Goal: Information Seeking & Learning: Compare options

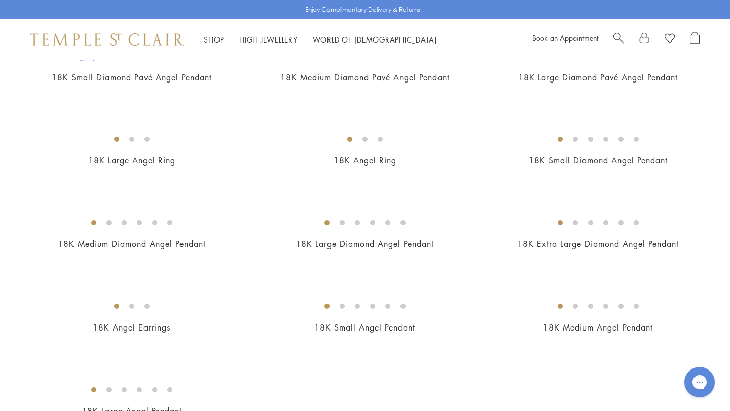
scroll to position [281, 0]
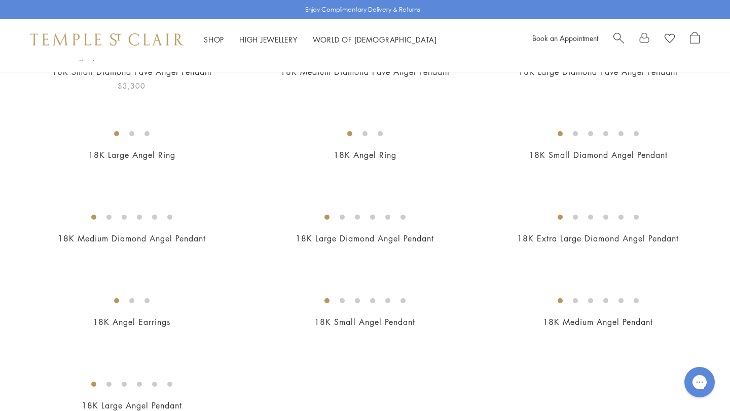
click at [0, 0] on img at bounding box center [0, 0] width 0 height 0
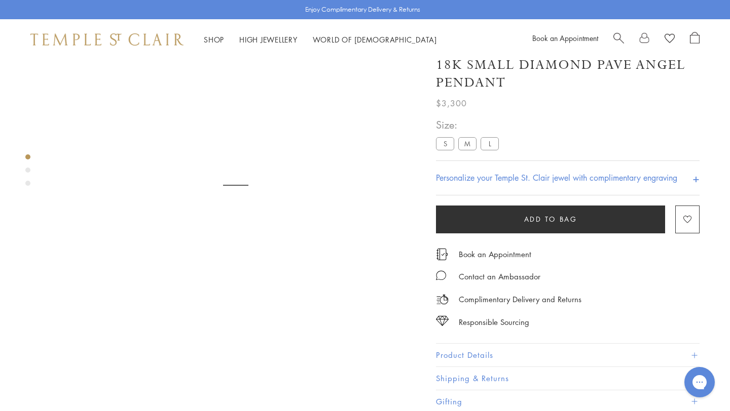
scroll to position [60, 0]
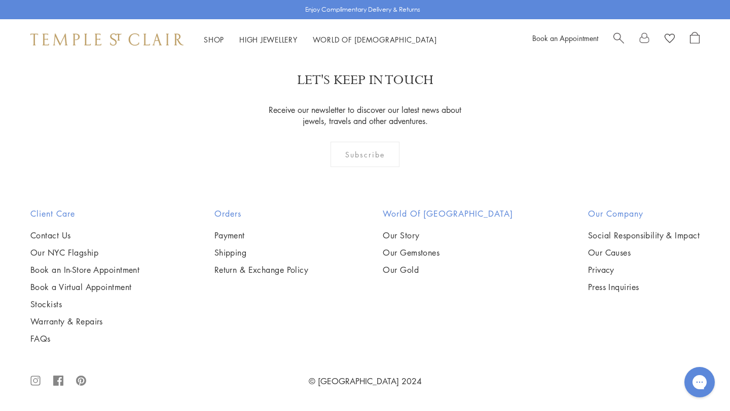
scroll to position [738, 0]
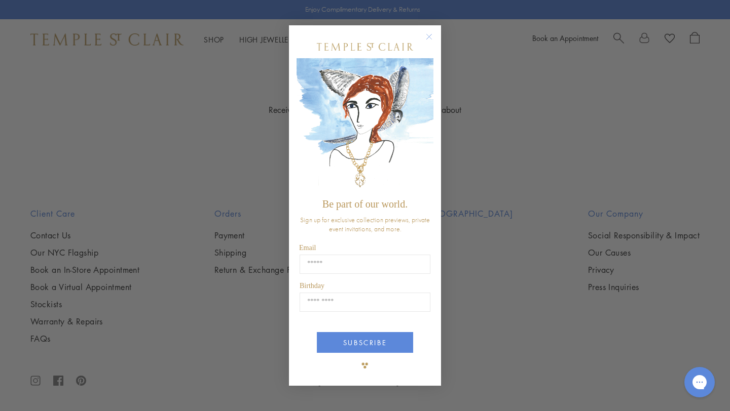
click at [431, 36] on circle "Close dialog" at bounding box center [429, 37] width 12 height 12
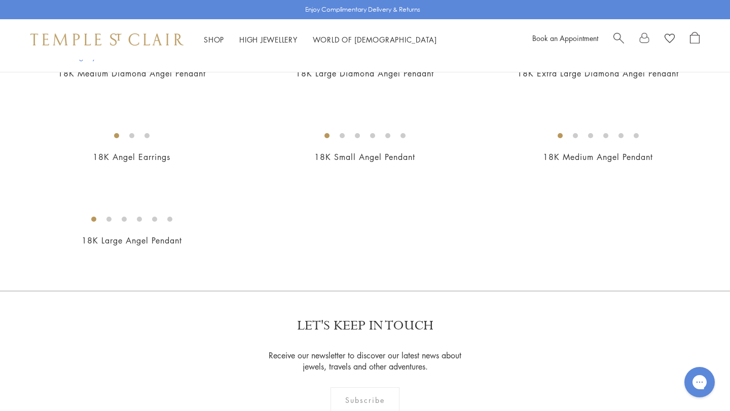
scroll to position [568, 0]
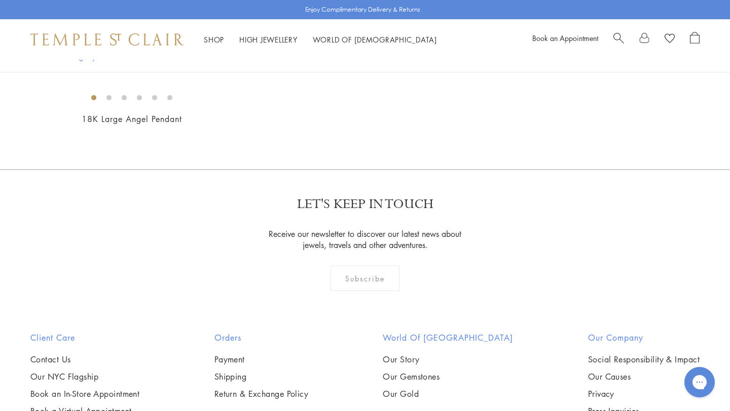
click at [0, 0] on img at bounding box center [0, 0] width 0 height 0
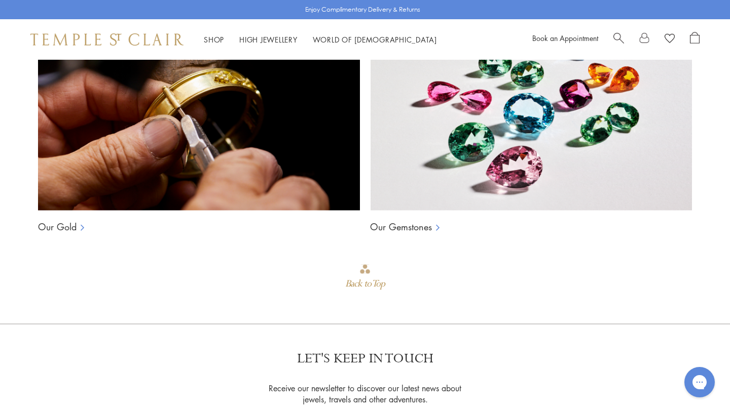
scroll to position [755, 0]
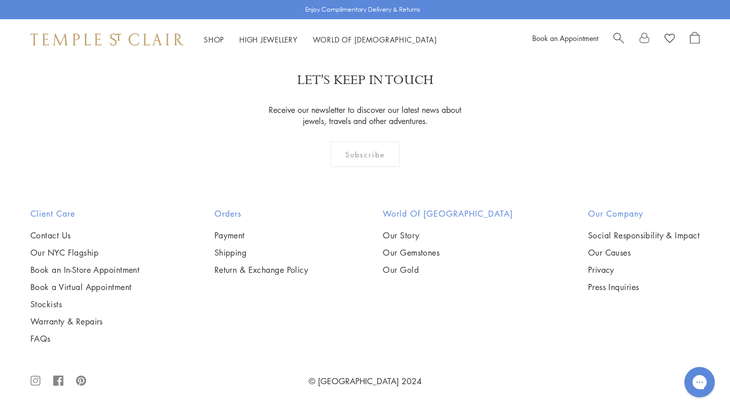
scroll to position [1069, 0]
click at [0, 0] on img at bounding box center [0, 0] width 0 height 0
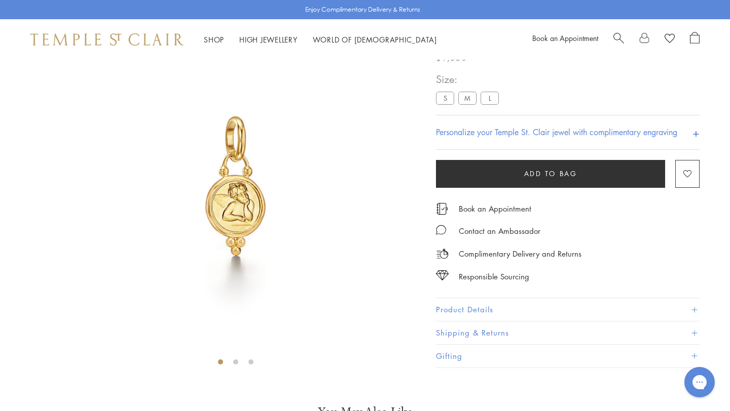
scroll to position [60, 0]
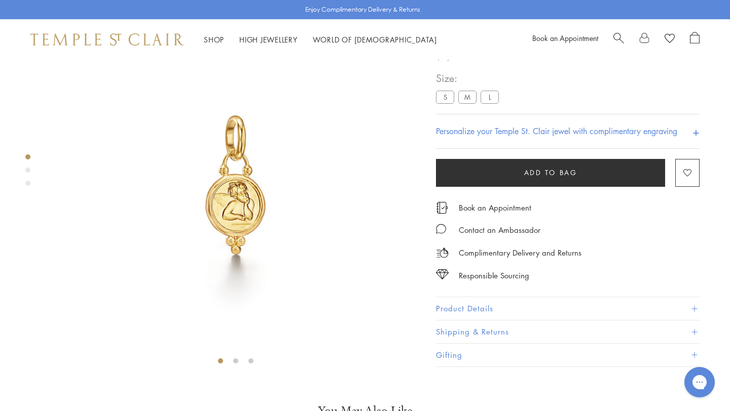
click at [245, 187] on img at bounding box center [236, 185] width 370 height 370
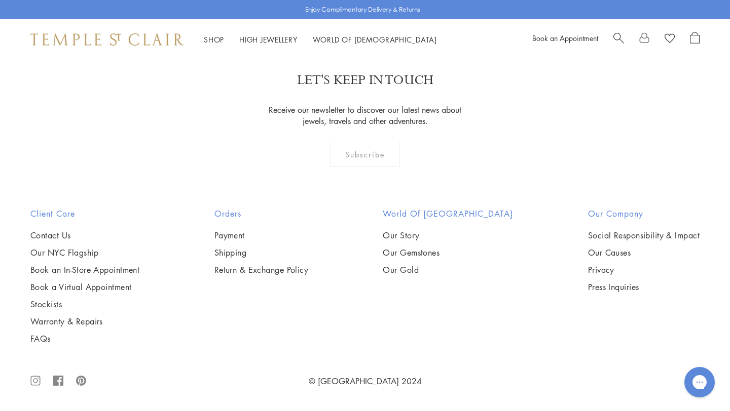
scroll to position [1063, 0]
click at [0, 0] on img at bounding box center [0, 0] width 0 height 0
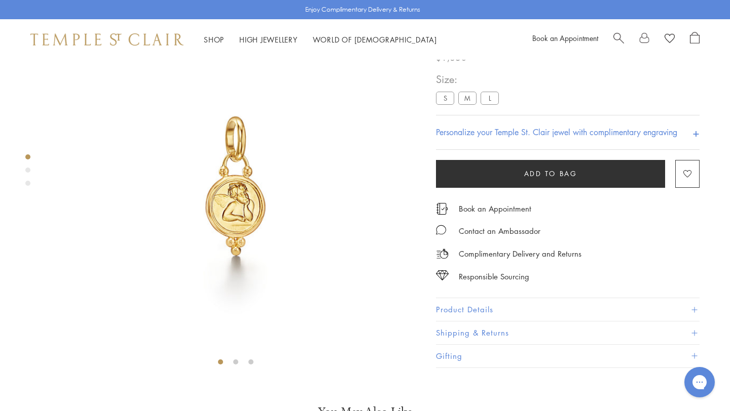
scroll to position [60, 0]
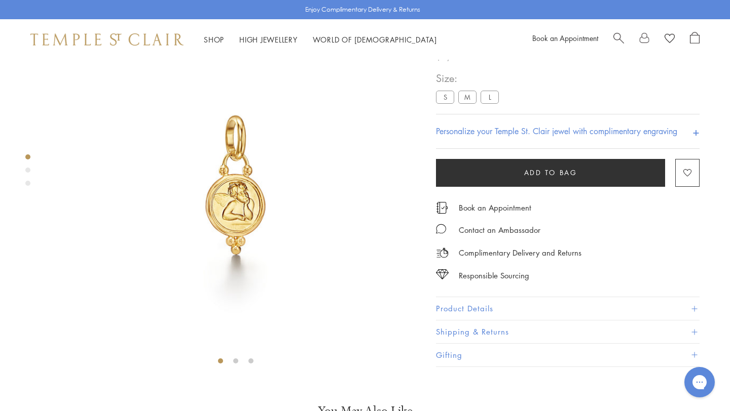
click at [446, 103] on label "S" at bounding box center [445, 97] width 18 height 13
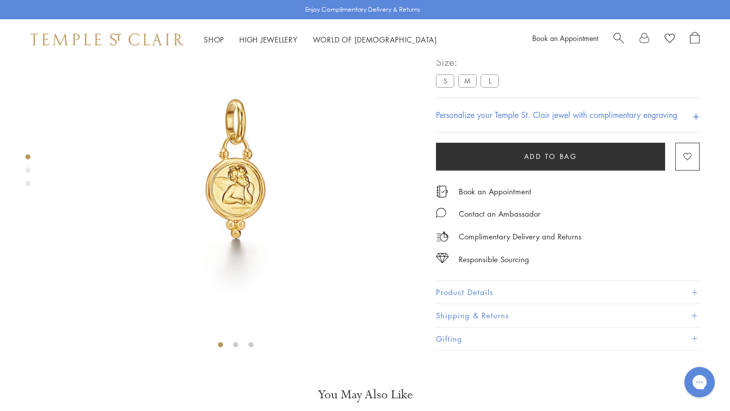
scroll to position [6, 0]
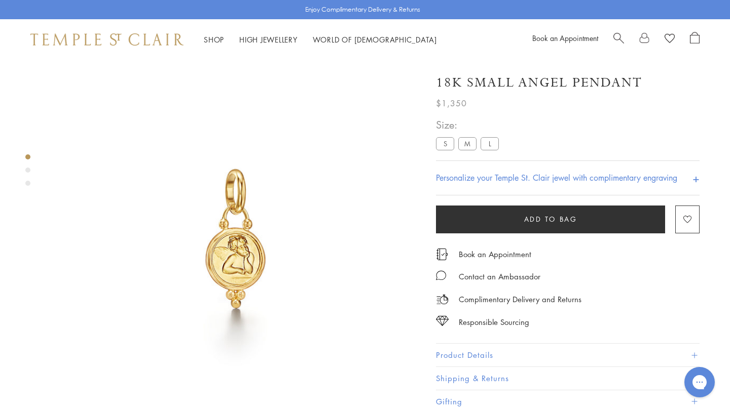
click at [248, 243] on img at bounding box center [236, 239] width 370 height 370
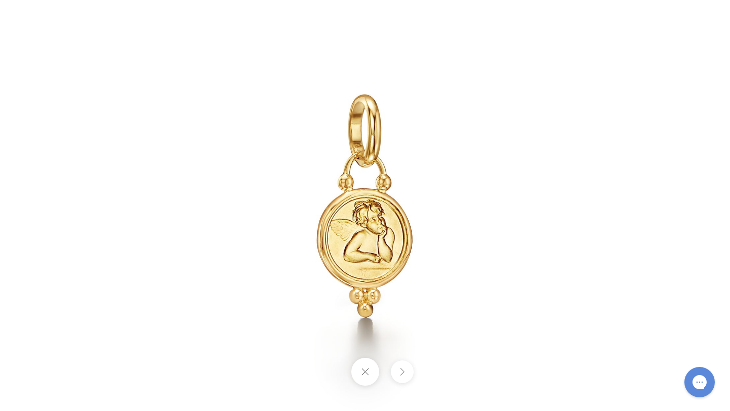
click at [458, 208] on img at bounding box center [364, 205] width 593 height 593
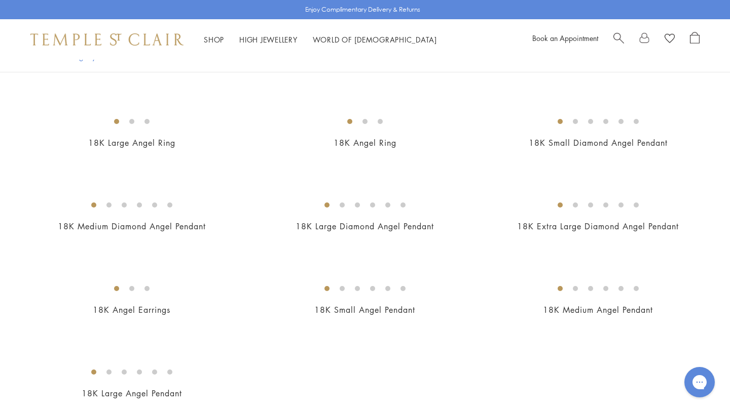
scroll to position [294, 0]
click at [0, 0] on img at bounding box center [0, 0] width 0 height 0
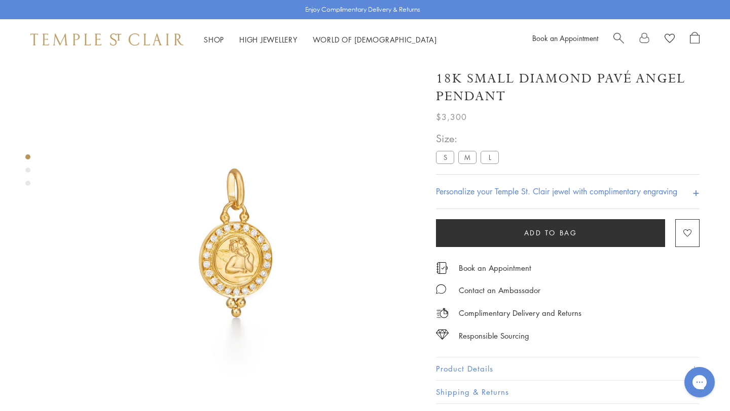
click at [470, 160] on label "M" at bounding box center [467, 157] width 18 height 13
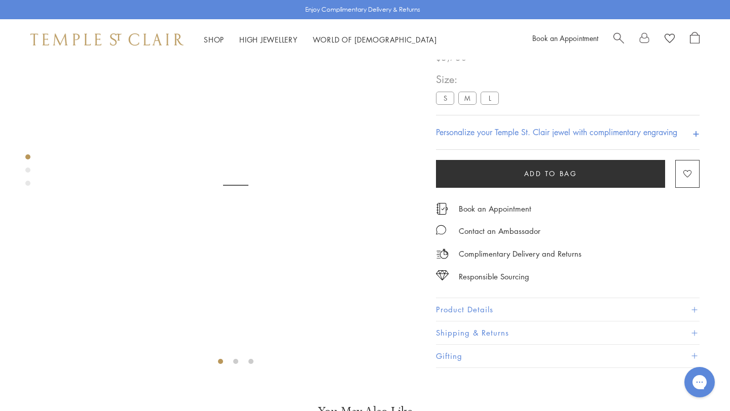
scroll to position [60, 0]
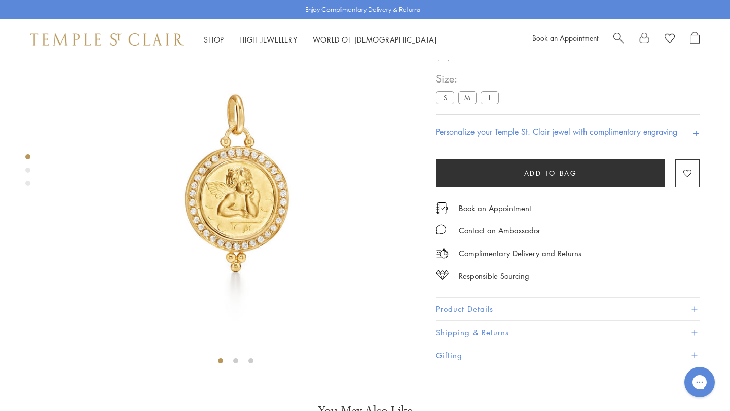
click at [492, 104] on label "L" at bounding box center [489, 97] width 18 height 13
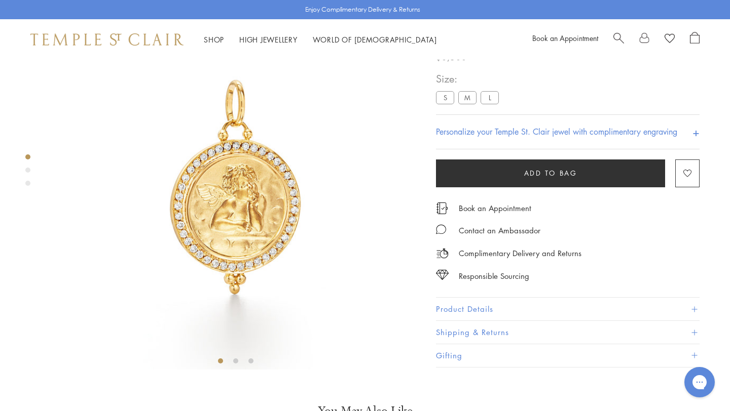
click at [443, 104] on label "S" at bounding box center [445, 97] width 18 height 13
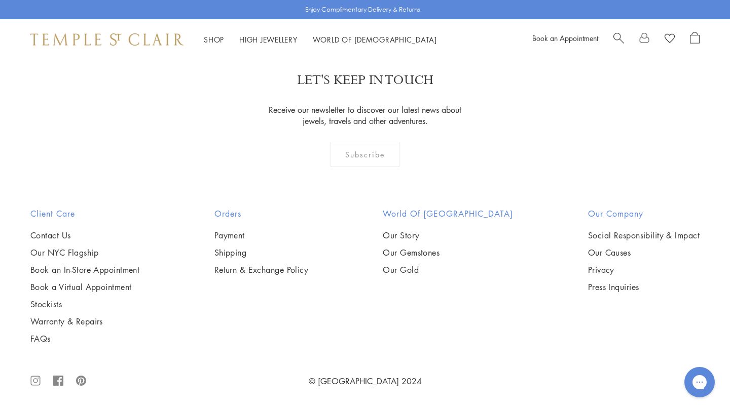
scroll to position [746, 0]
click at [0, 0] on img at bounding box center [0, 0] width 0 height 0
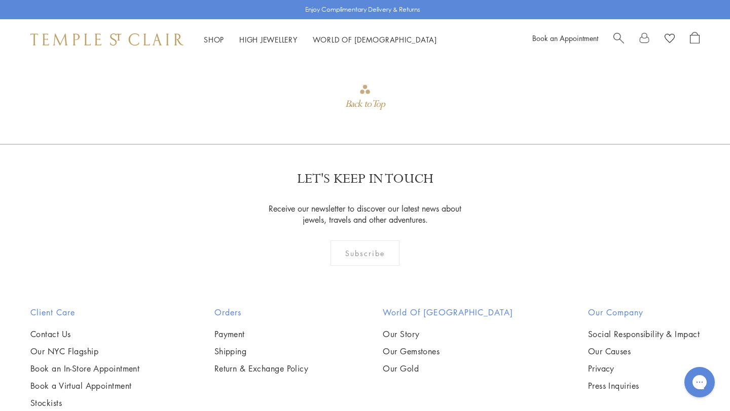
scroll to position [1082, 0]
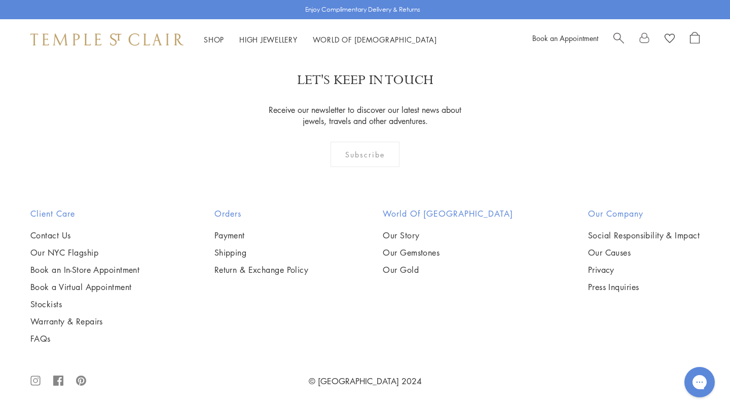
scroll to position [1355, 0]
